Goal: Task Accomplishment & Management: Manage account settings

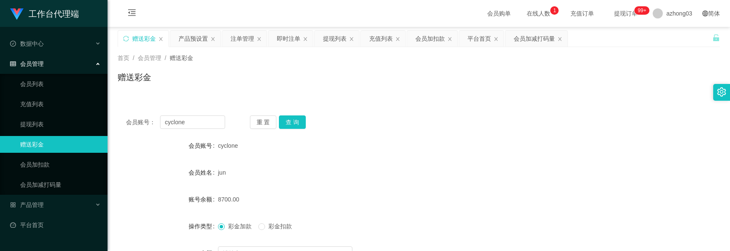
click at [139, 114] on div "会员账号： cyclone 重 置 查 询 会员账号 cyclone 会员姓名 jun 账号余额 8700.00 操作类型 彩金加款 彩金扣款 金额 确 定" at bounding box center [419, 207] width 602 height 200
type input "Natelie"
click at [299, 121] on button "查 询" at bounding box center [292, 121] width 27 height 13
click at [299, 121] on div "重 置 查 询" at bounding box center [299, 121] width 99 height 13
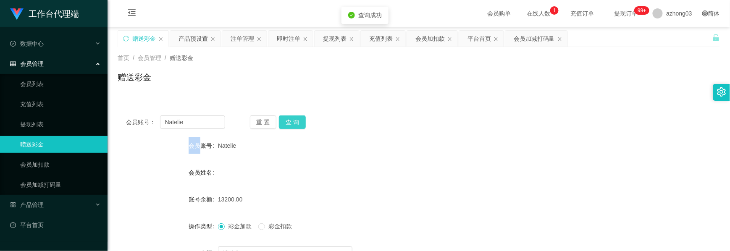
click at [299, 121] on button "查 询" at bounding box center [292, 121] width 27 height 13
click at [239, 42] on div "注单管理" at bounding box center [243, 39] width 24 height 16
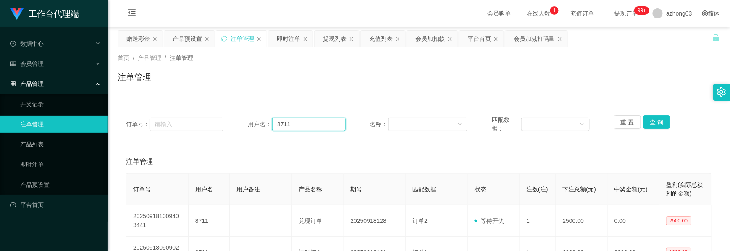
drag, startPoint x: 311, startPoint y: 125, endPoint x: 242, endPoint y: 116, distance: 69.8
click at [242, 116] on div "订单号： 用户名： 8711 名称： 匹配数据： 重 置 查 询" at bounding box center [418, 124] width 585 height 18
paste input "Natelie"
type input "Natelie"
click at [655, 126] on button "查 询" at bounding box center [656, 121] width 27 height 13
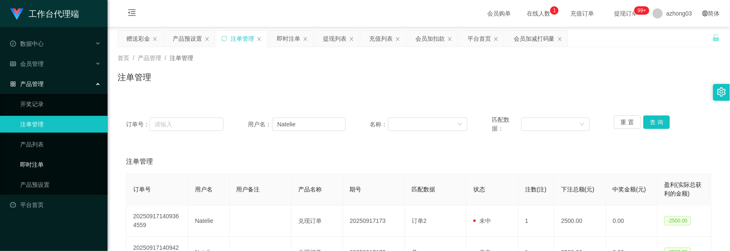
click at [37, 162] on link "即时注单" at bounding box center [60, 164] width 81 height 17
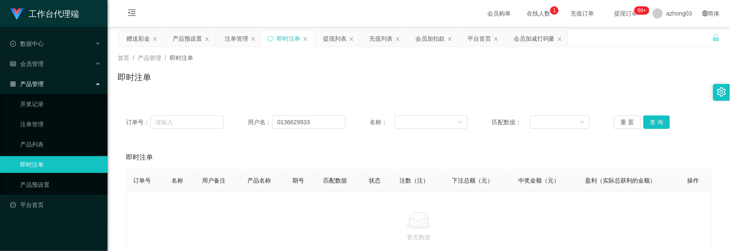
click at [54, 84] on div "产品管理" at bounding box center [53, 84] width 107 height 17
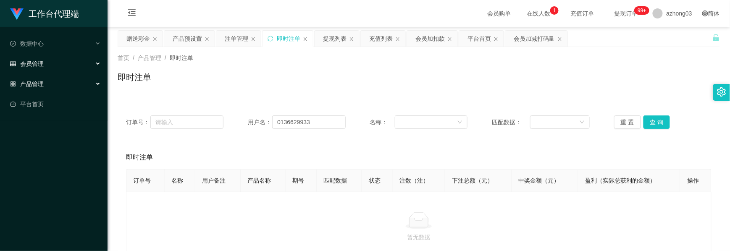
click at [55, 66] on div "会员管理" at bounding box center [53, 63] width 107 height 17
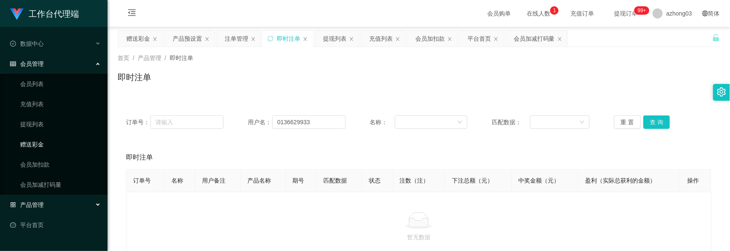
click at [37, 145] on link "赠送彩金" at bounding box center [60, 144] width 81 height 17
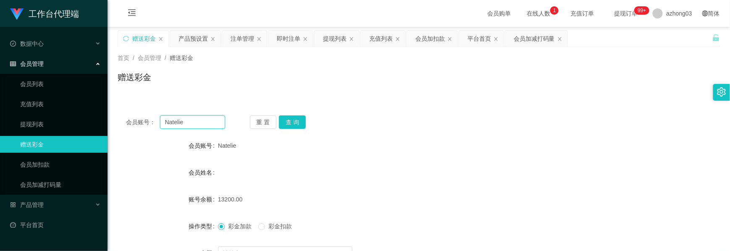
drag, startPoint x: 185, startPoint y: 124, endPoint x: 150, endPoint y: 125, distance: 34.9
click at [150, 125] on div "会员账号： [PERSON_NAME]" at bounding box center [175, 121] width 99 height 13
type input "7500"
click at [296, 125] on button "查 询" at bounding box center [292, 121] width 27 height 13
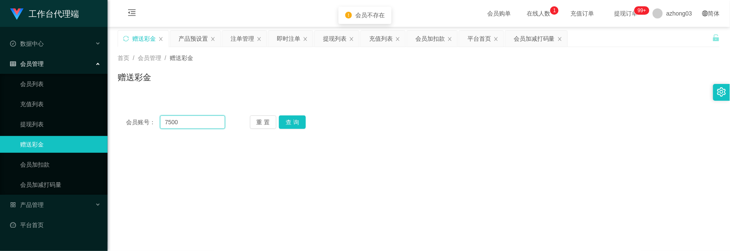
click at [204, 127] on input "7500" at bounding box center [192, 121] width 65 height 13
drag, startPoint x: 201, startPoint y: 126, endPoint x: 130, endPoint y: 123, distance: 70.6
click at [130, 123] on div "会员账号： 7500" at bounding box center [175, 121] width 99 height 13
paste input "Natelie"
type input "Natelie"
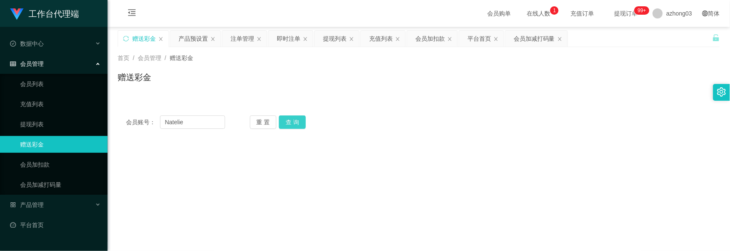
click at [285, 126] on button "查 询" at bounding box center [292, 121] width 27 height 13
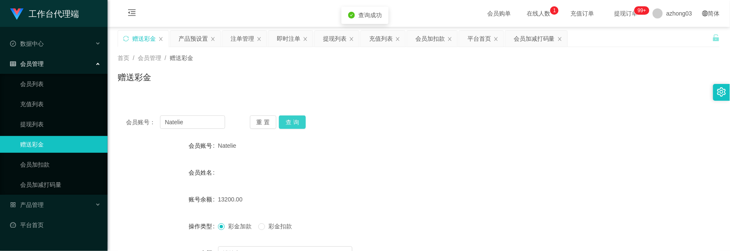
scroll to position [56, 0]
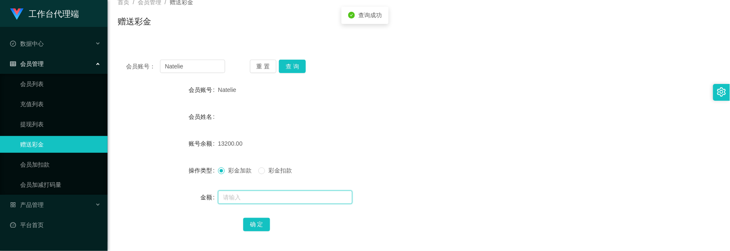
click at [228, 199] on input "text" at bounding box center [285, 197] width 134 height 13
type input "7500"
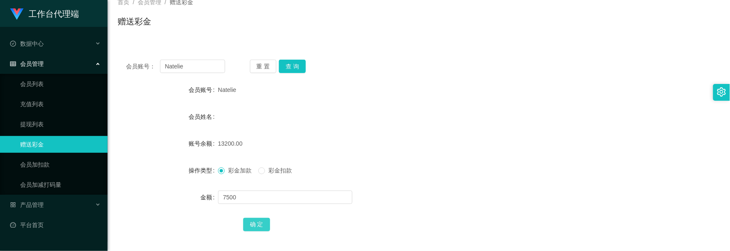
click at [253, 223] on button "确 定" at bounding box center [256, 224] width 27 height 13
click at [229, 197] on input "text" at bounding box center [285, 197] width 134 height 13
type input "2500"
click at [262, 226] on button "确 定" at bounding box center [256, 224] width 27 height 13
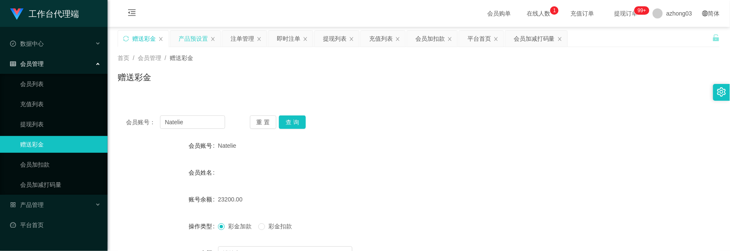
click at [191, 45] on div "产品预设置" at bounding box center [192, 39] width 29 height 16
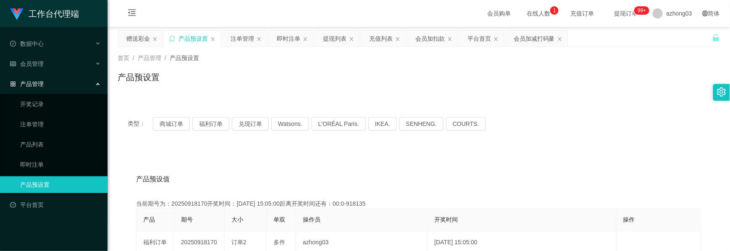
scroll to position [56, 0]
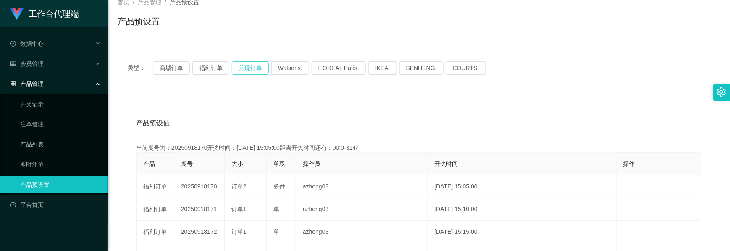
click at [243, 67] on button "兑现订单" at bounding box center [250, 67] width 37 height 13
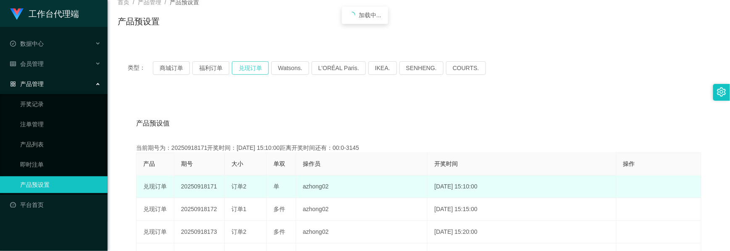
scroll to position [112, 0]
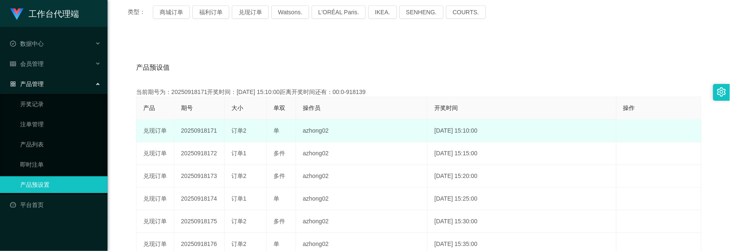
click at [194, 128] on td "20250918171" at bounding box center [199, 131] width 50 height 23
copy td "20250918171"
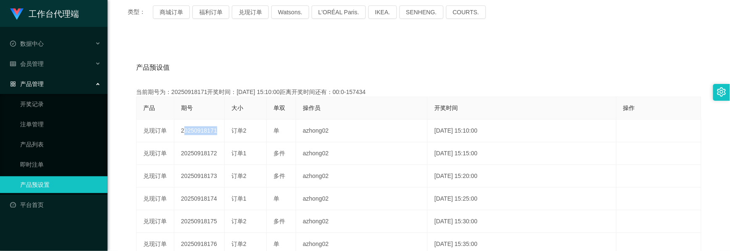
scroll to position [0, 0]
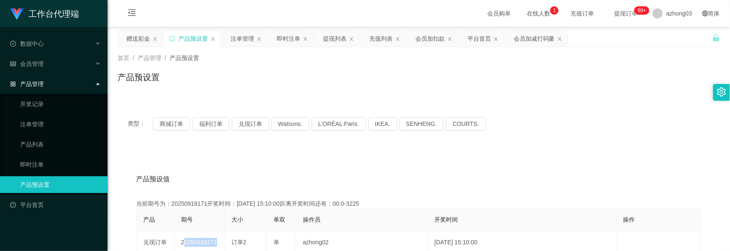
click at [246, 39] on div "注单管理" at bounding box center [243, 39] width 24 height 16
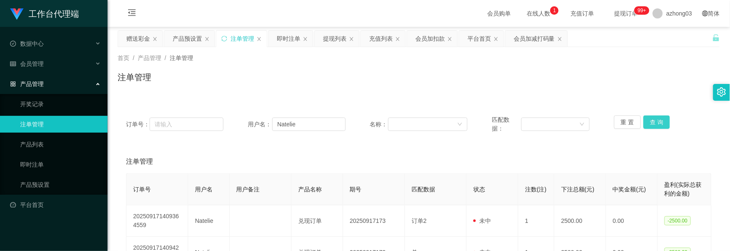
click at [650, 124] on button "查 询" at bounding box center [656, 121] width 27 height 13
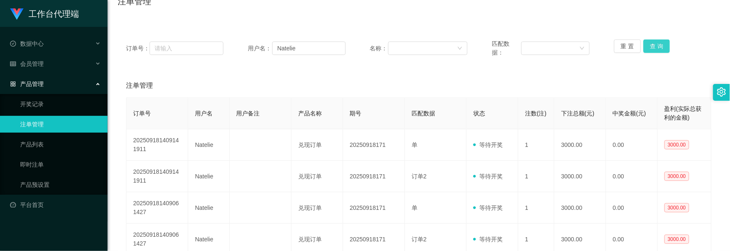
scroll to position [112, 0]
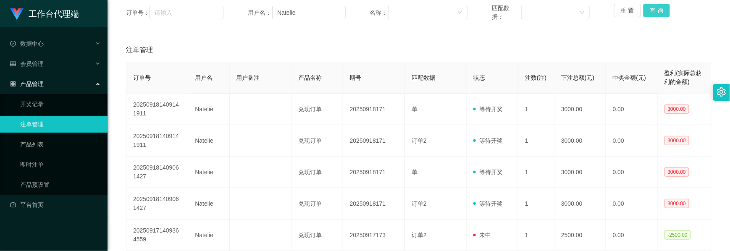
click at [652, 13] on button "查 询" at bounding box center [656, 10] width 27 height 13
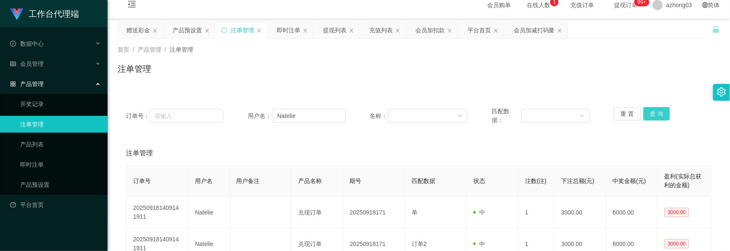
click at [649, 120] on button "查 询" at bounding box center [656, 113] width 27 height 13
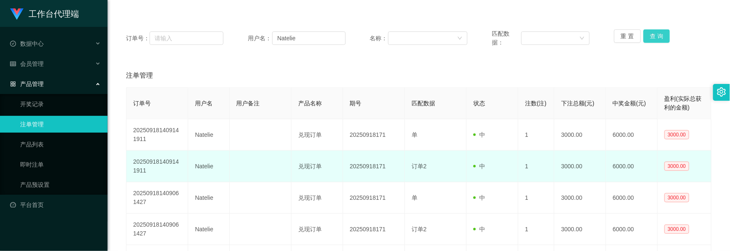
scroll to position [112, 0]
